Goal: Book appointment/travel/reservation

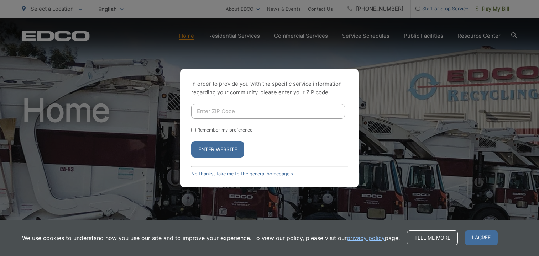
click at [260, 110] on input "Enter ZIP Code" at bounding box center [268, 111] width 154 height 15
type input "91942"
click at [236, 149] on button "Enter Website" at bounding box center [217, 149] width 53 height 16
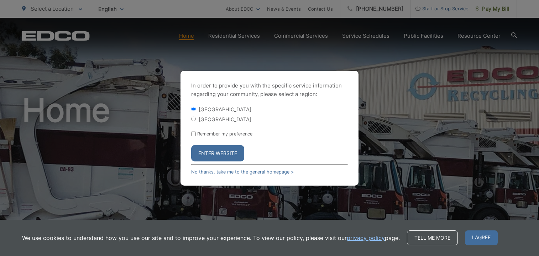
click at [218, 151] on button "Enter Website" at bounding box center [217, 153] width 53 height 16
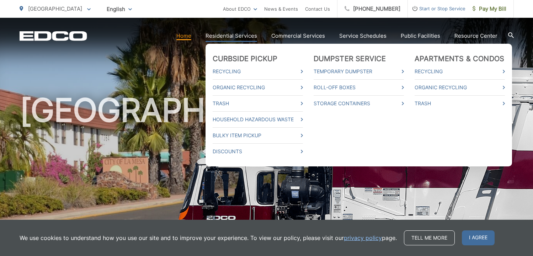
click at [225, 39] on link "Residential Services" at bounding box center [232, 36] width 52 height 9
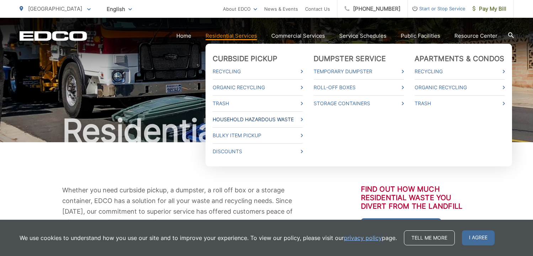
click at [228, 120] on link "Household Hazardous Waste" at bounding box center [258, 119] width 90 height 9
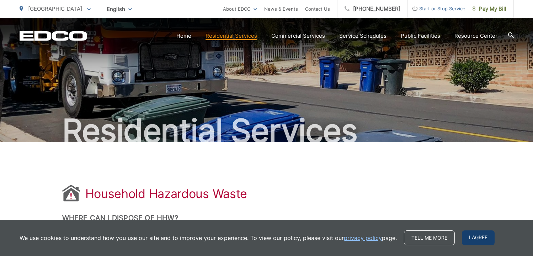
click at [478, 238] on span "I agree" at bounding box center [478, 238] width 33 height 15
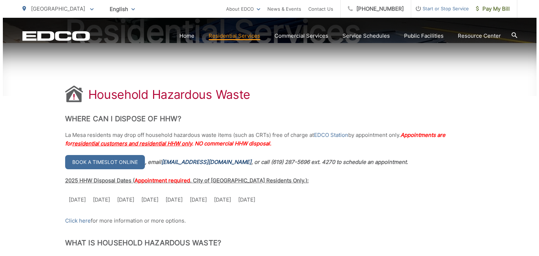
scroll to position [107, 0]
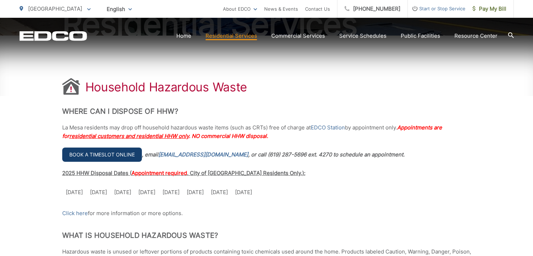
click at [108, 153] on link "Book a timeslot online" at bounding box center [102, 155] width 80 height 14
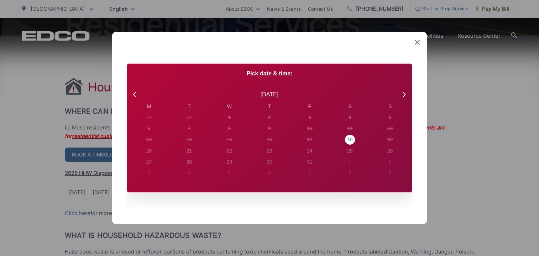
click at [350, 140] on div "18" at bounding box center [350, 139] width 6 height 7
radio input "true"
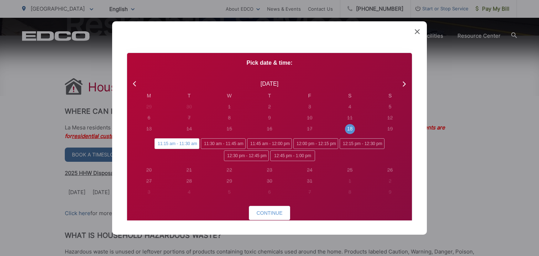
click at [172, 144] on span "11:15 am - 11:30 am" at bounding box center [176, 143] width 45 height 11
click at [159, 143] on input "11:15 am - 11:30 am" at bounding box center [156, 140] width 5 height 5
click at [259, 211] on span "Continue" at bounding box center [269, 213] width 26 height 6
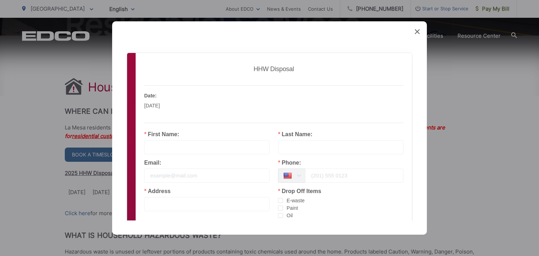
click at [161, 149] on input "text" at bounding box center [206, 147] width 125 height 14
click at [155, 144] on input "fredderick" at bounding box center [206, 147] width 125 height 14
click at [159, 148] on input "fredderick" at bounding box center [206, 147] width 125 height 14
type input "frederick"
click at [298, 151] on input "text" at bounding box center [340, 147] width 125 height 14
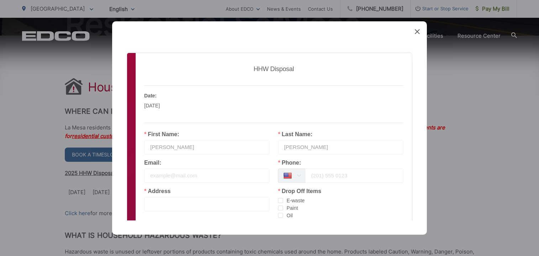
type input "pender"
click at [177, 176] on input "email" at bounding box center [206, 176] width 125 height 14
type input "NOEMAIL@EDDCO.COM"
click at [310, 175] on input "tel" at bounding box center [354, 176] width 98 height 14
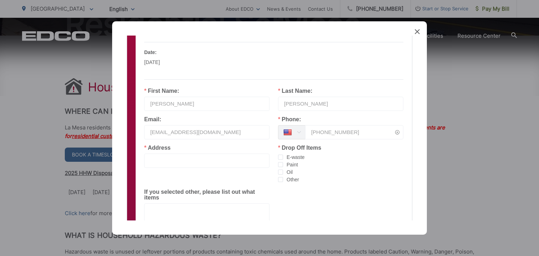
scroll to position [71, 0]
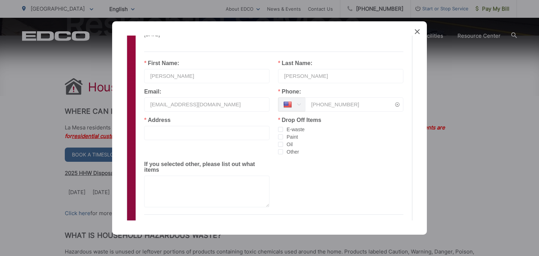
type input "619-644-1160"
click at [176, 133] on input "text" at bounding box center [206, 133] width 125 height 14
click at [222, 131] on input "4366 yale ave , la mesa ca" at bounding box center [206, 133] width 125 height 14
type input "4366 yale ave , la mesa ca"
click at [278, 153] on span "checkbox-group" at bounding box center [280, 151] width 5 height 5
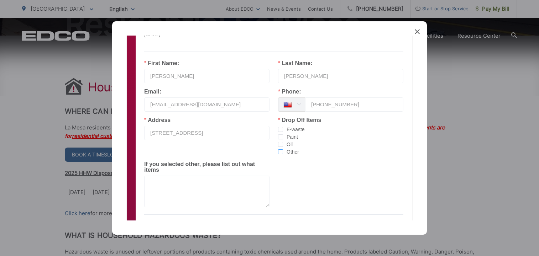
click at [283, 149] on input "Other" at bounding box center [283, 149] width 0 height 0
click at [170, 194] on textarea at bounding box center [206, 192] width 125 height 32
type textarea "aersol cans"
click at [329, 188] on div "Address 4366 yale ave , la mesa ca Drop Off Items E-waste Paint Oil Other If yo…" at bounding box center [274, 165] width 276 height 96
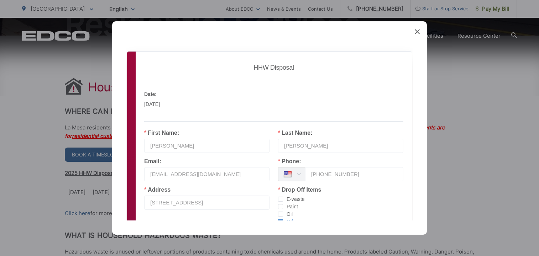
scroll to position [0, 0]
drag, startPoint x: 151, startPoint y: 148, endPoint x: 157, endPoint y: 147, distance: 6.4
click at [151, 148] on input "frederick" at bounding box center [206, 147] width 125 height 14
type input "Frederick"
click at [284, 148] on input "pender" at bounding box center [340, 147] width 125 height 14
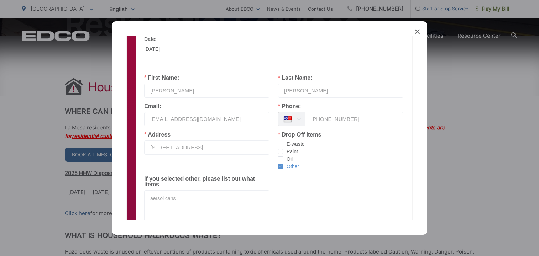
scroll to position [134, 0]
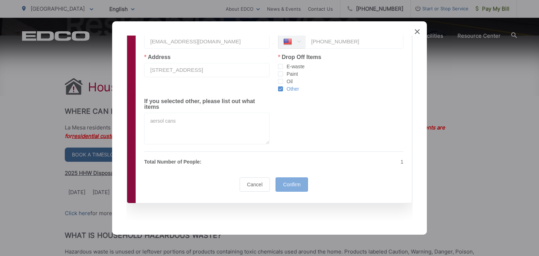
type input "Pender"
click at [284, 184] on span "Confirm" at bounding box center [291, 185] width 17 height 6
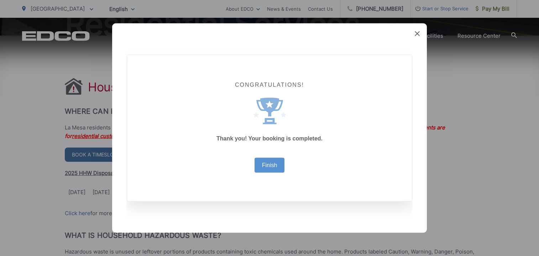
scroll to position [0, 0]
click at [263, 166] on link "Finish" at bounding box center [269, 166] width 15 height 6
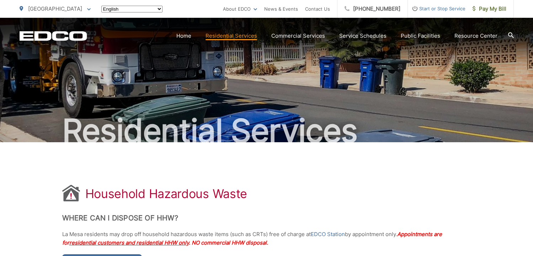
scroll to position [107, 0]
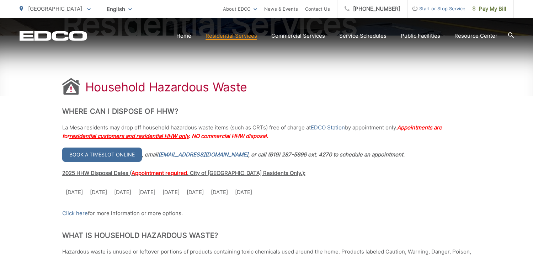
click at [48, 33] on icon "EDCD logo. Return to the homepage." at bounding box center [53, 35] width 67 height 9
